Goal: Information Seeking & Learning: Understand process/instructions

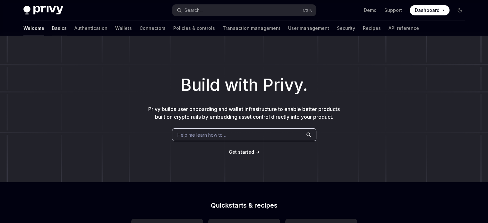
click at [52, 30] on link "Basics" at bounding box center [59, 28] width 15 height 15
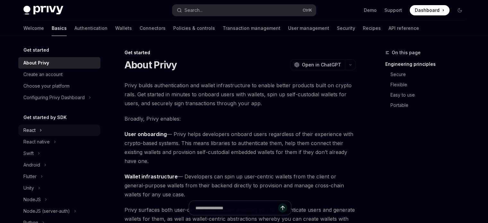
click at [38, 136] on div "React" at bounding box center [59, 131] width 82 height 12
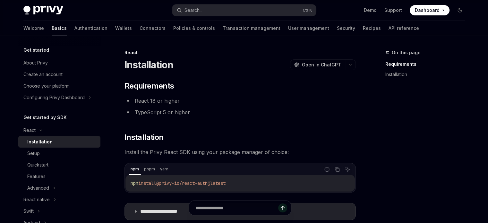
scroll to position [64, 0]
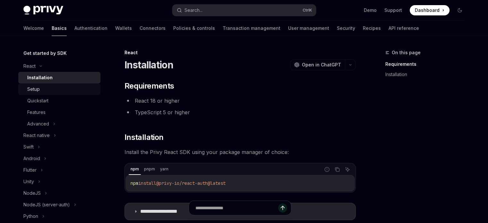
click at [41, 95] on link "Setup" at bounding box center [59, 89] width 82 height 12
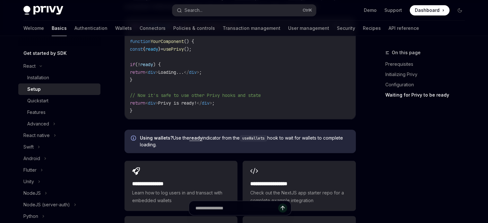
scroll to position [803, 0]
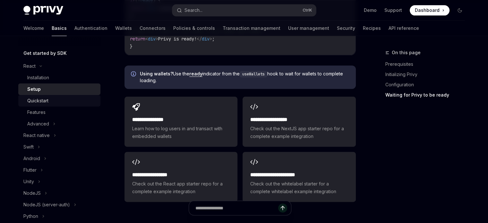
click at [48, 105] on div "Quickstart" at bounding box center [37, 101] width 21 height 8
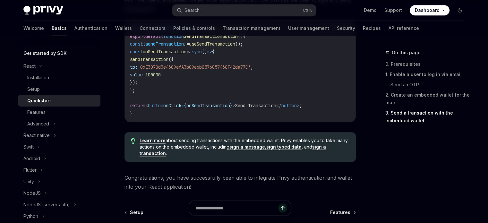
scroll to position [716, 0]
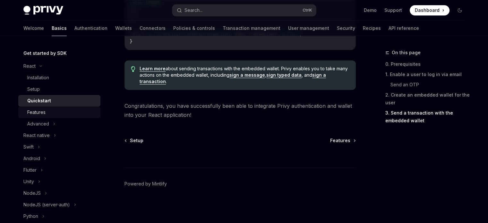
click at [31, 116] on div "Features" at bounding box center [36, 112] width 18 height 8
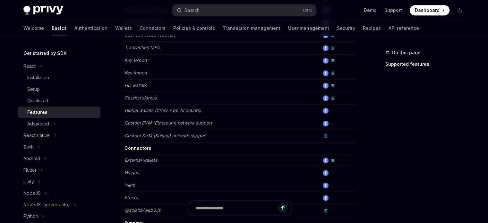
scroll to position [449, 0]
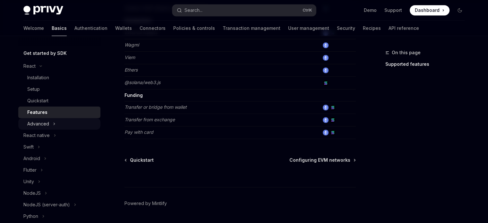
click at [62, 130] on div "Advanced" at bounding box center [59, 124] width 82 height 12
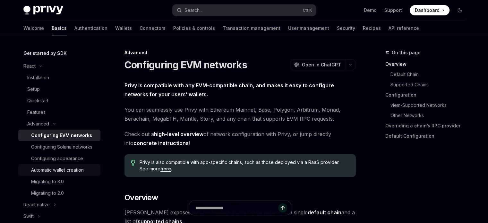
click at [88, 174] on div "Automatic wallet creation" at bounding box center [63, 170] width 65 height 8
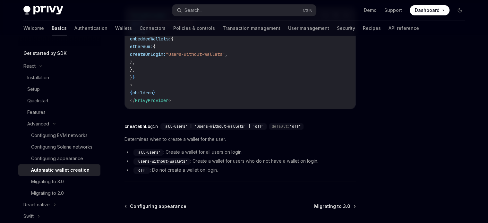
scroll to position [257, 0]
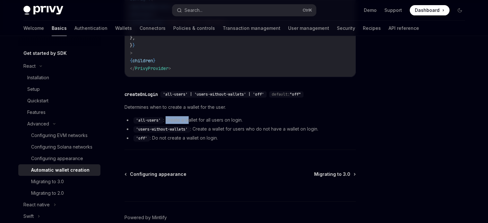
drag, startPoint x: 168, startPoint y: 121, endPoint x: 189, endPoint y: 119, distance: 21.9
click at [189, 119] on li "'all-users' : Create a wallet for all users on login." at bounding box center [240, 120] width 231 height 8
click at [190, 130] on code "'users-without-wallets'" at bounding box center [162, 129] width 57 height 6
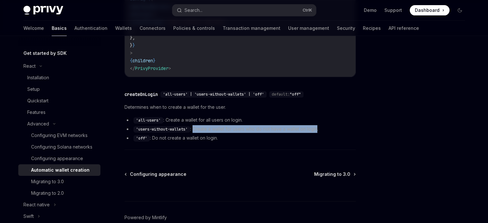
drag, startPoint x: 194, startPoint y: 129, endPoint x: 322, endPoint y: 126, distance: 128.1
click at [322, 126] on li "'users-without-wallets' : Create a wallet for users who do not have a wallet on…" at bounding box center [240, 129] width 231 height 8
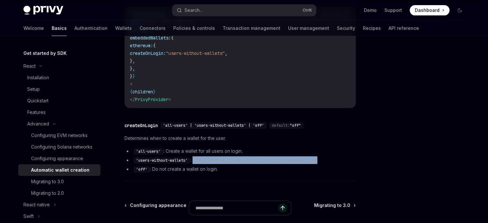
scroll to position [258, 0]
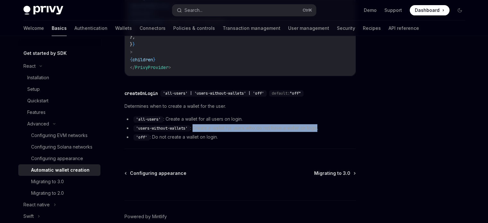
click at [230, 124] on li "'users-without-wallets' : Create a wallet for users who do not have a wallet on…" at bounding box center [240, 128] width 231 height 8
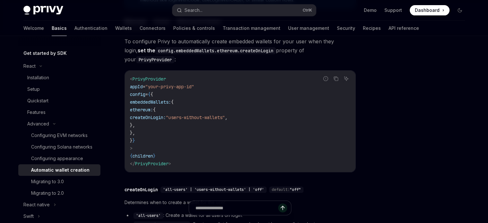
scroll to position [226, 0]
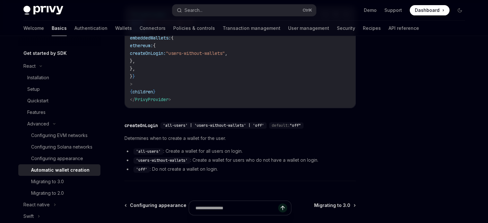
click at [339, 221] on div at bounding box center [240, 211] width 231 height 24
click at [429, 12] on span "Dashboard" at bounding box center [427, 10] width 25 height 6
click at [220, 178] on div "​ createOnLogin 'all-users' | 'users-without-wallets' | 'off' default: "off" De…" at bounding box center [240, 149] width 231 height 63
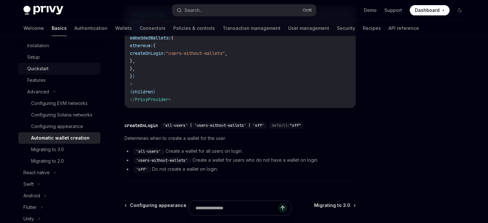
click at [34, 73] on div "Quickstart" at bounding box center [37, 69] width 21 height 8
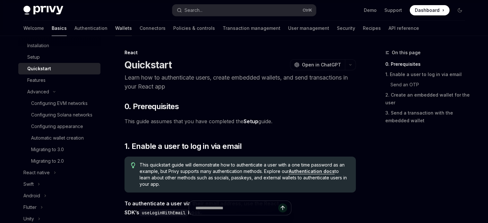
click at [115, 27] on link "Wallets" at bounding box center [123, 28] width 17 height 15
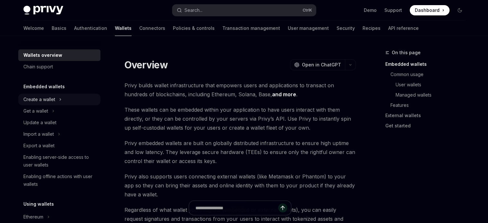
click at [55, 97] on div "Create a wallet" at bounding box center [39, 100] width 32 height 8
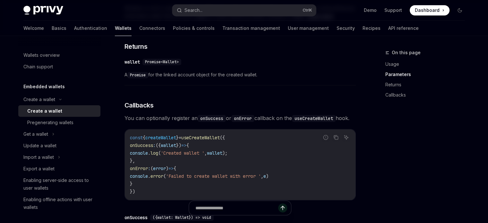
scroll to position [449, 0]
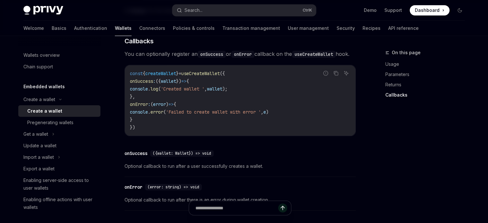
type textarea "*"
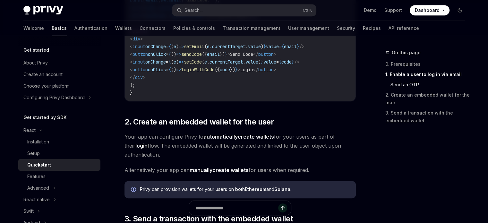
scroll to position [289, 0]
